Goal: Contribute content: Add original content to the website for others to see

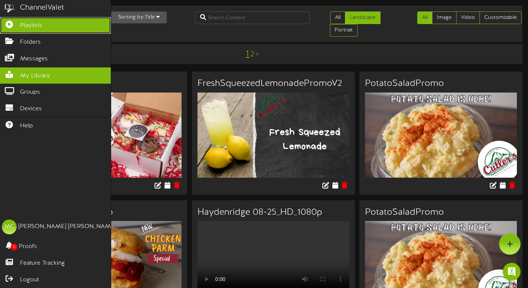
click at [22, 30] on link "Playlists" at bounding box center [55, 25] width 111 height 17
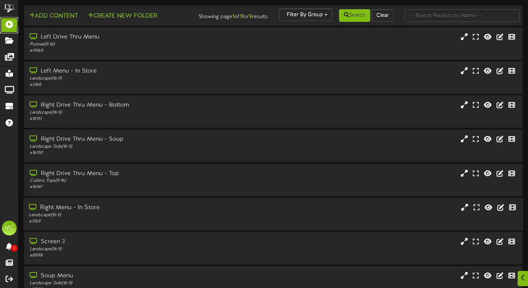
scroll to position [74, 0]
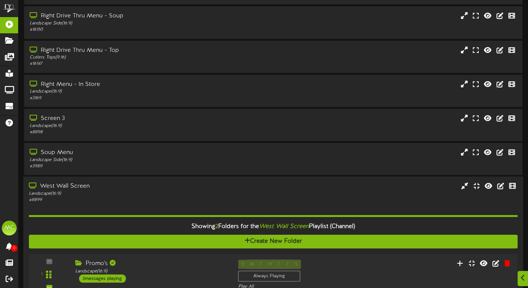
click at [112, 197] on div "Landscape ( 16:9 )" at bounding box center [127, 194] width 197 height 6
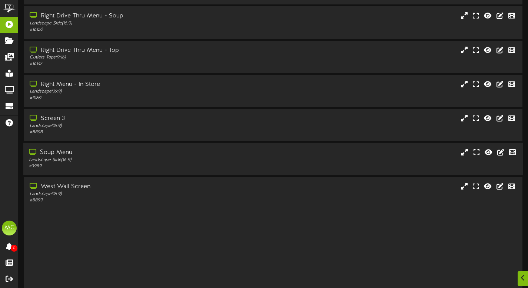
scroll to position [80, 0]
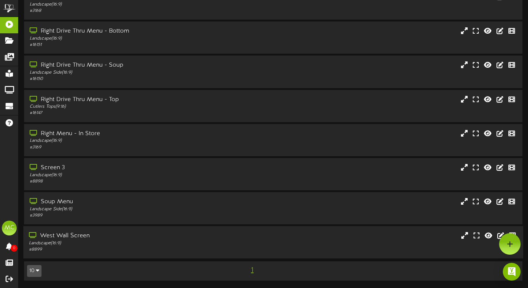
click at [115, 238] on div "West Wall Screen" at bounding box center [127, 236] width 197 height 9
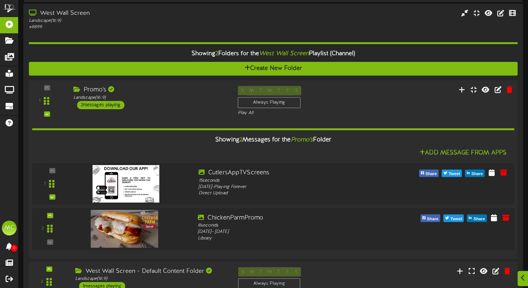
scroll to position [356, 0]
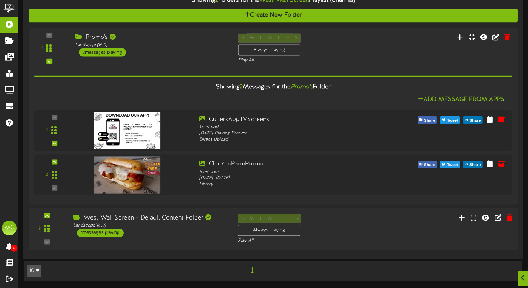
click at [186, 232] on div "West Wall Screen - Default Content Folder Landscape ( 16:9 ) 1 messages playing" at bounding box center [149, 225] width 165 height 23
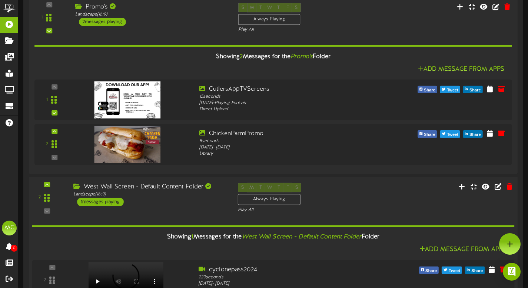
scroll to position [356, 0]
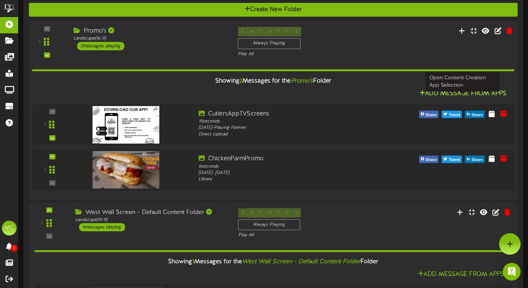
click at [429, 99] on button "Add Message From Apps" at bounding box center [463, 93] width 92 height 9
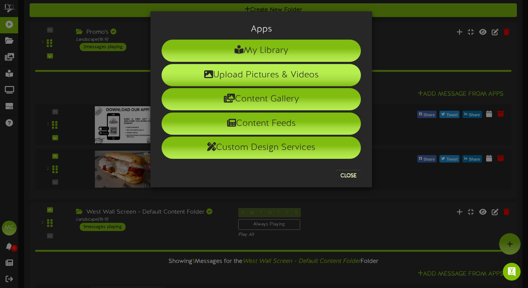
click at [233, 76] on li "Upload Pictures & Videos" at bounding box center [261, 75] width 199 height 22
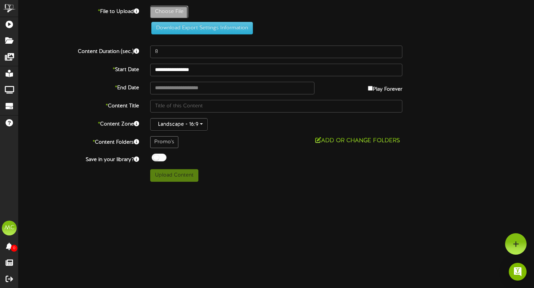
type input "**********"
type input "CookieShippingAd1"
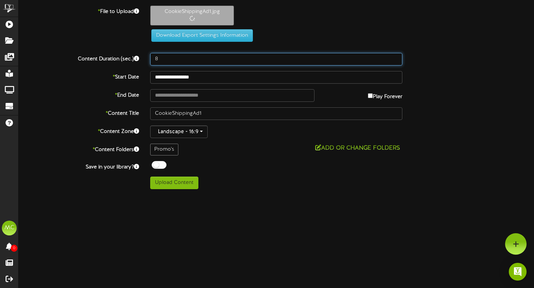
click at [178, 59] on input "8" at bounding box center [276, 59] width 252 height 13
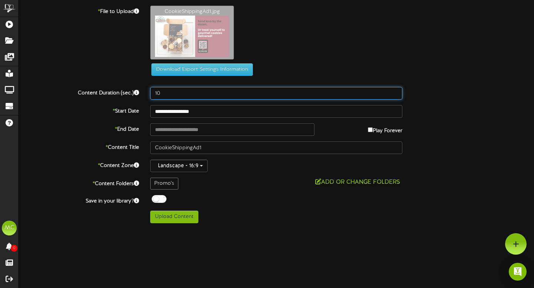
type input "10"
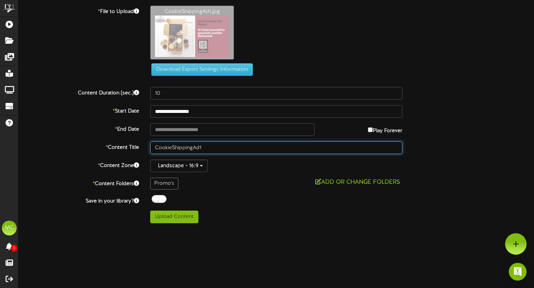
click at [206, 147] on input "CookieShippingAd1" at bounding box center [276, 148] width 252 height 13
type input "CookieShippingAd"
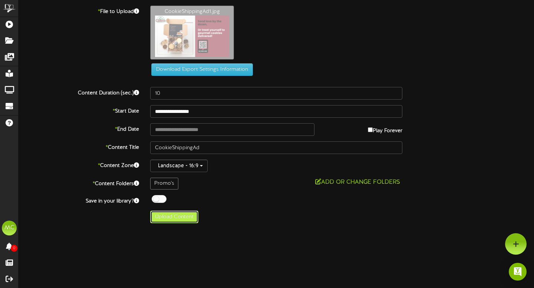
click at [186, 219] on button "Upload Content" at bounding box center [174, 217] width 48 height 13
type input "**********"
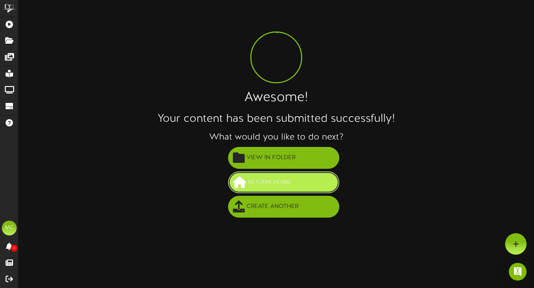
click at [269, 187] on span "Return Home" at bounding box center [269, 182] width 47 height 12
